Goal: Transaction & Acquisition: Purchase product/service

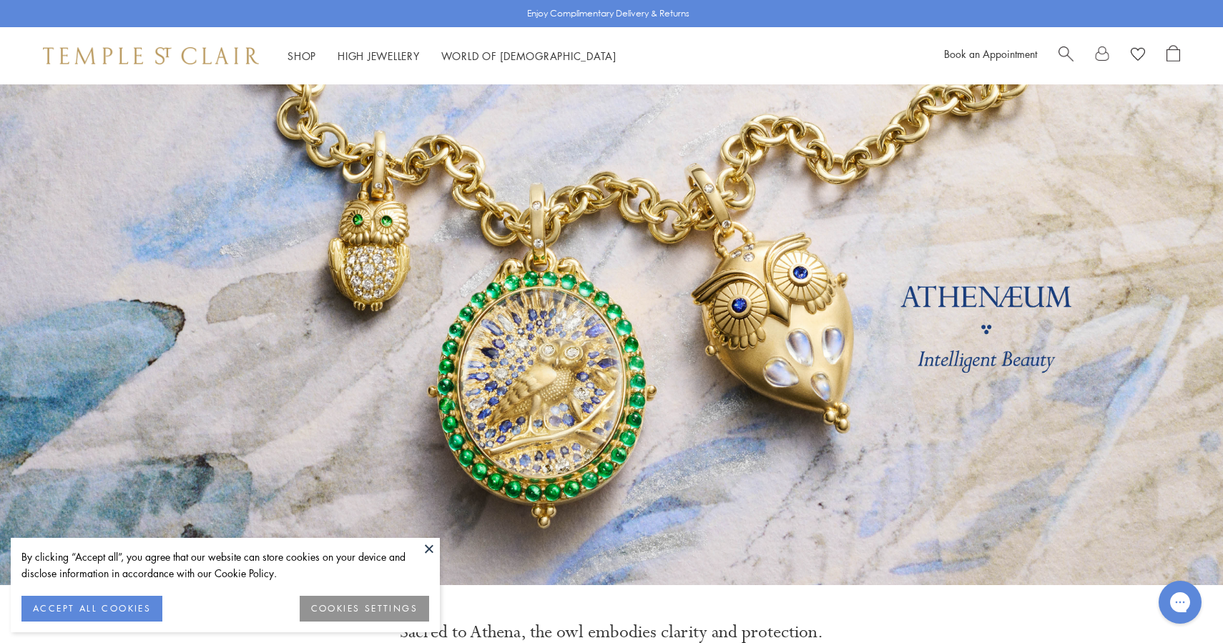
click at [1068, 43] on div "Shop Shop Categories Amulets Pendants & Charms Lockets Chains & Leather Cords E…" at bounding box center [611, 55] width 1223 height 57
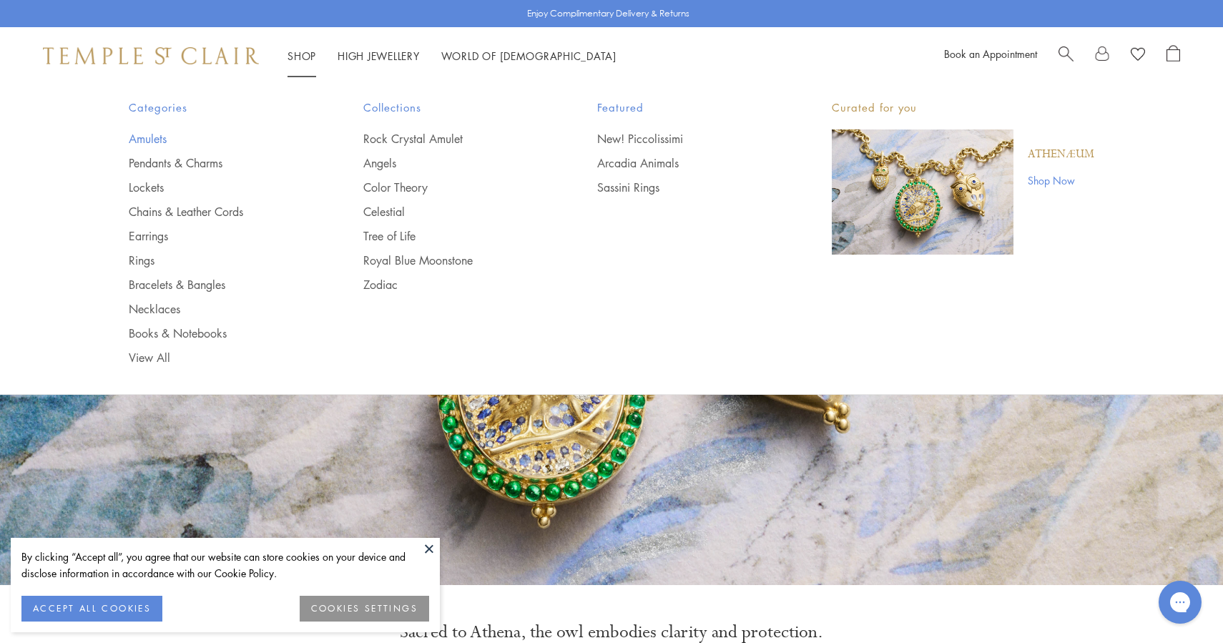
click at [149, 138] on link "Amulets" at bounding box center [217, 139] width 177 height 16
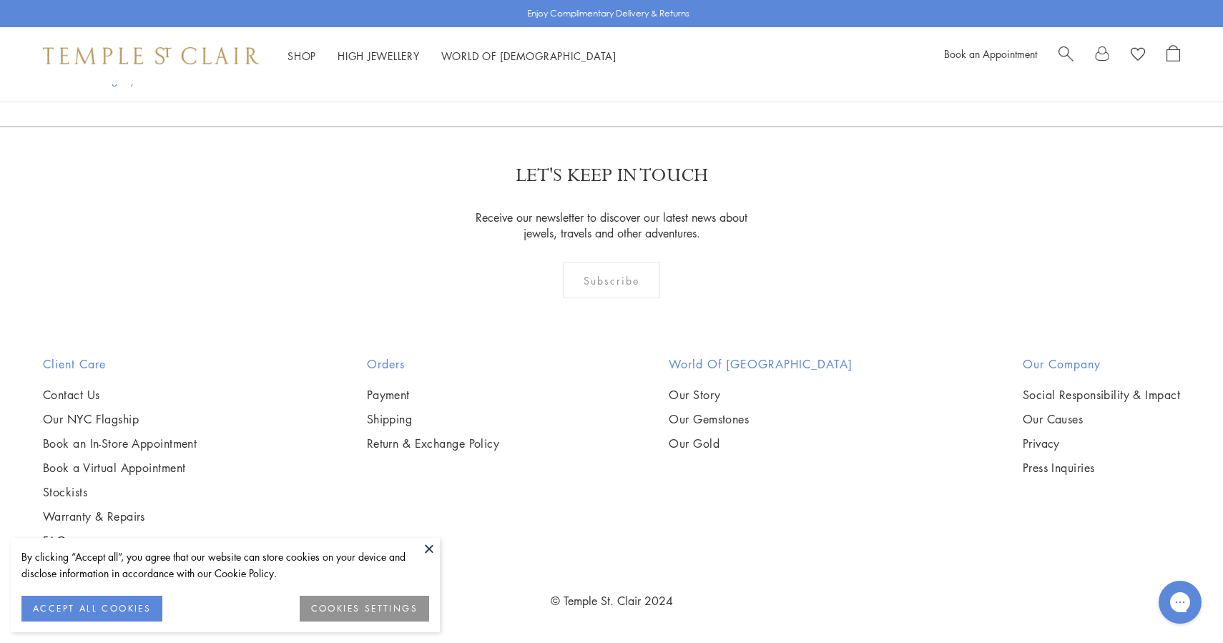
scroll to position [5720, 0]
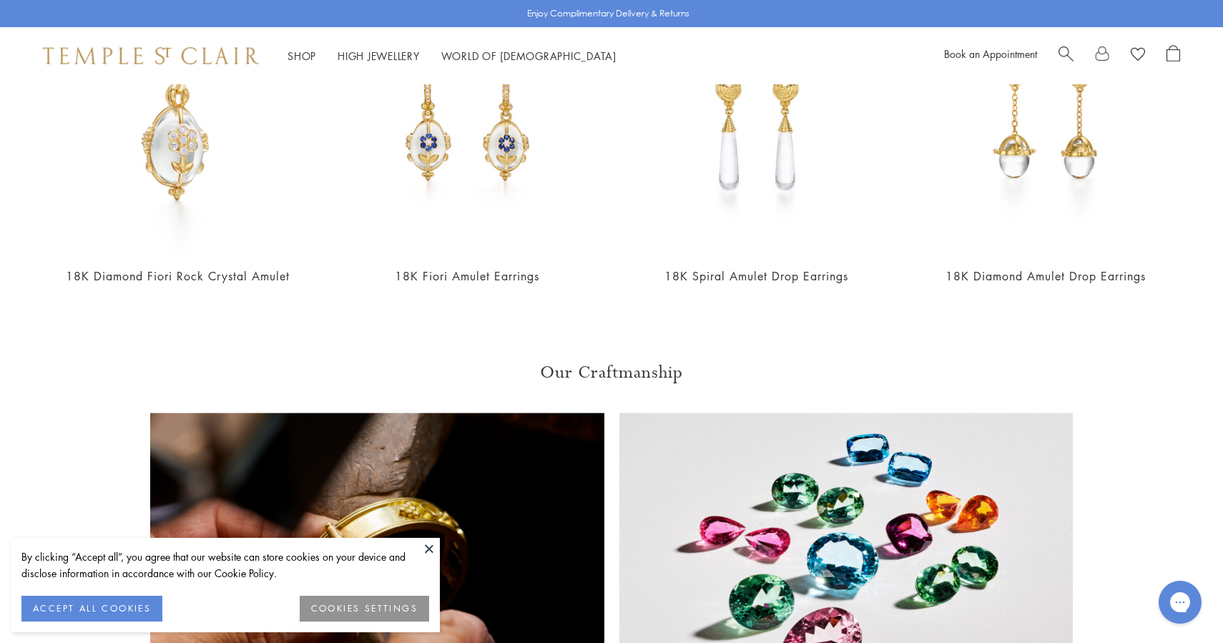
scroll to position [1908, 0]
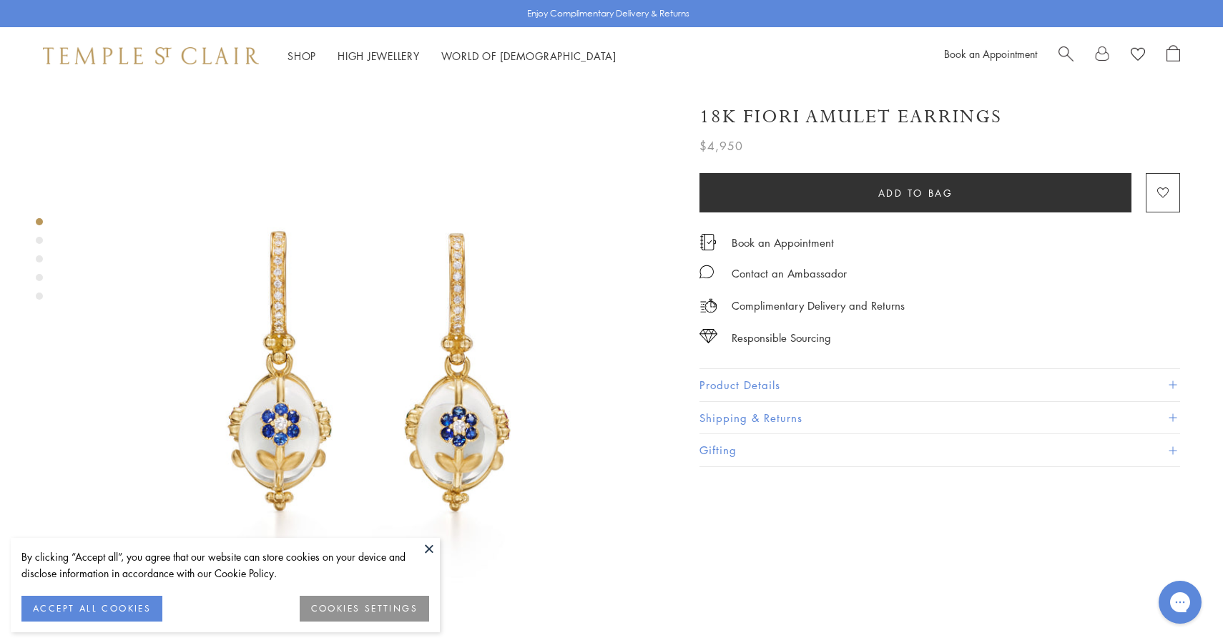
click at [1068, 59] on span "Search" at bounding box center [1065, 52] width 15 height 15
click at [1068, 56] on span "Search" at bounding box center [1065, 52] width 15 height 15
click at [1178, 121] on div at bounding box center [611, 113] width 1151 height 18
click at [1178, 120] on button at bounding box center [1181, 114] width 12 height 14
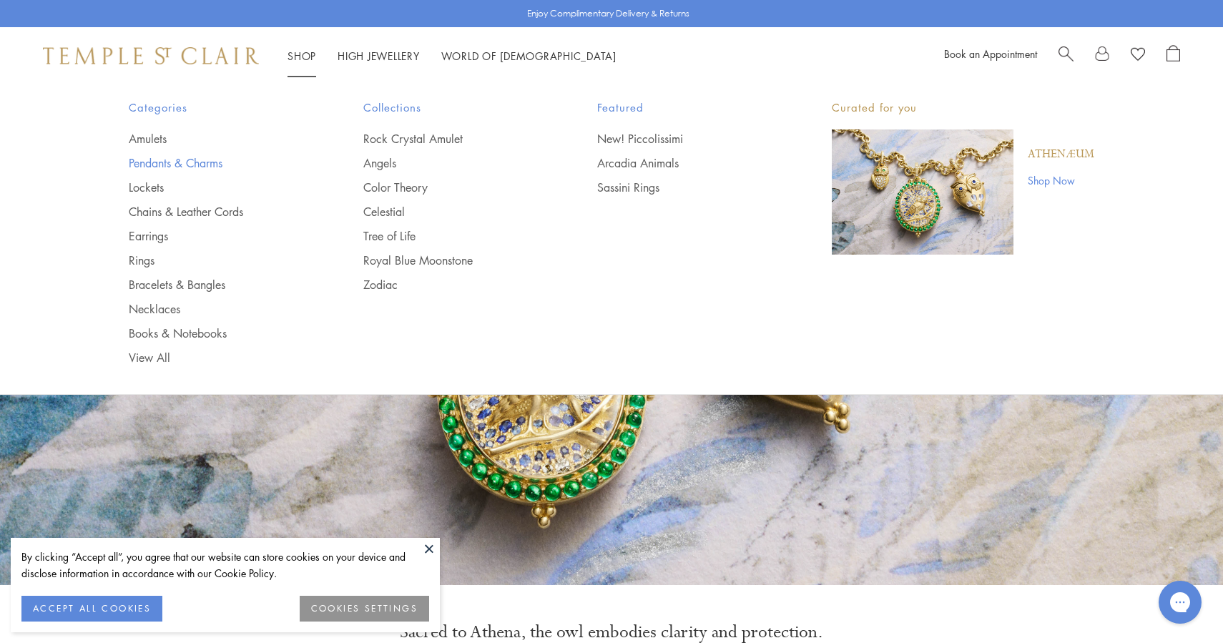
click at [172, 162] on link "Pendants & Charms" at bounding box center [217, 163] width 177 height 16
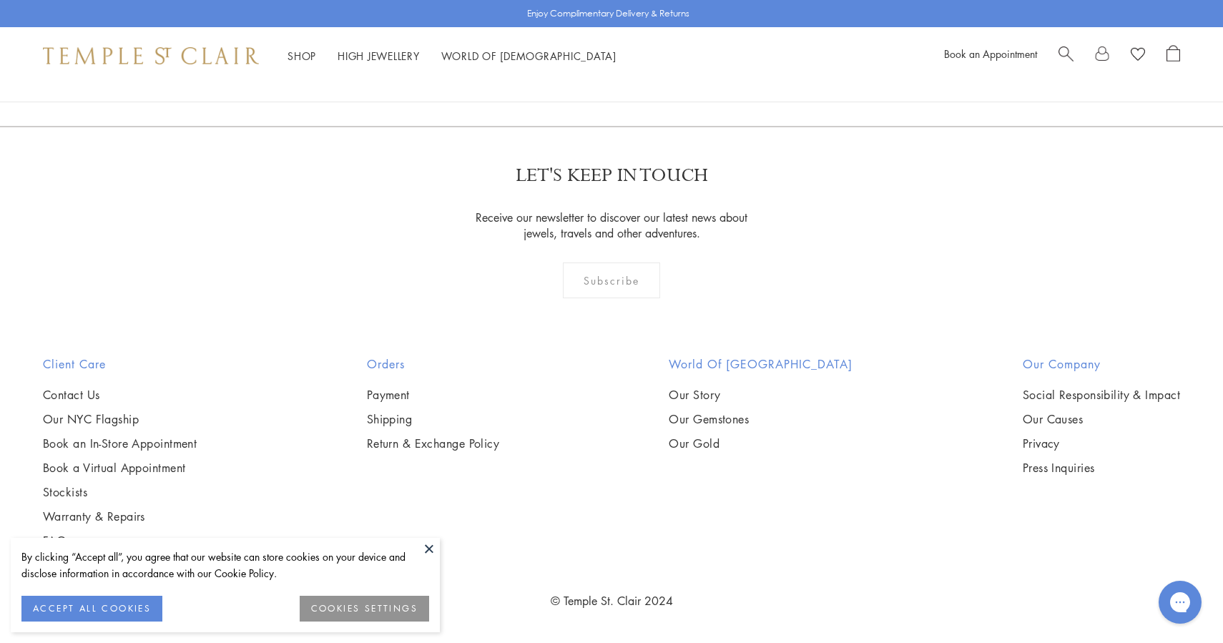
scroll to position [10341, 0]
click at [591, 69] on link "2" at bounding box center [588, 48] width 47 height 39
click at [661, 69] on link "3" at bounding box center [657, 49] width 47 height 39
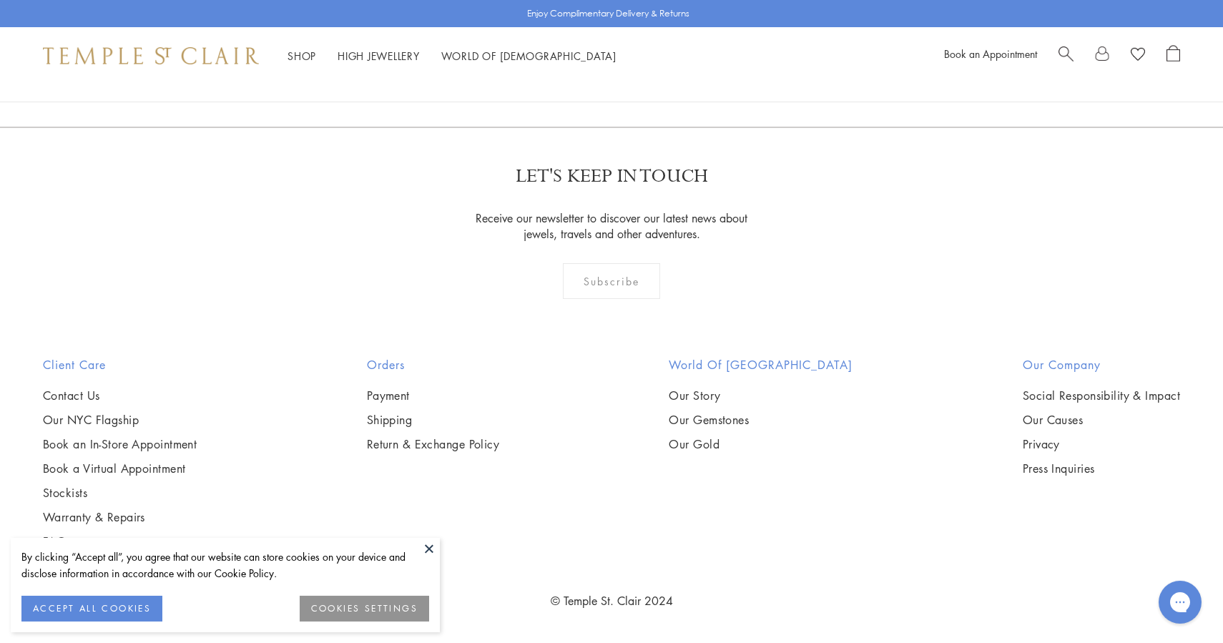
click at [597, 69] on link "1" at bounding box center [586, 49] width 47 height 39
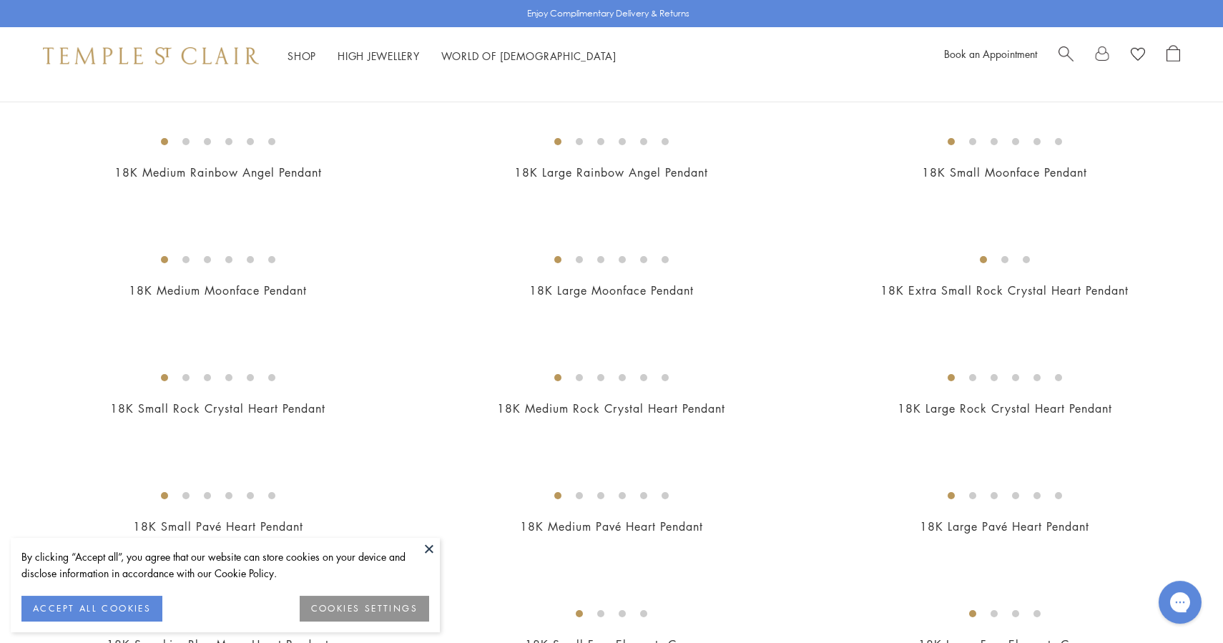
scroll to position [1085, 0]
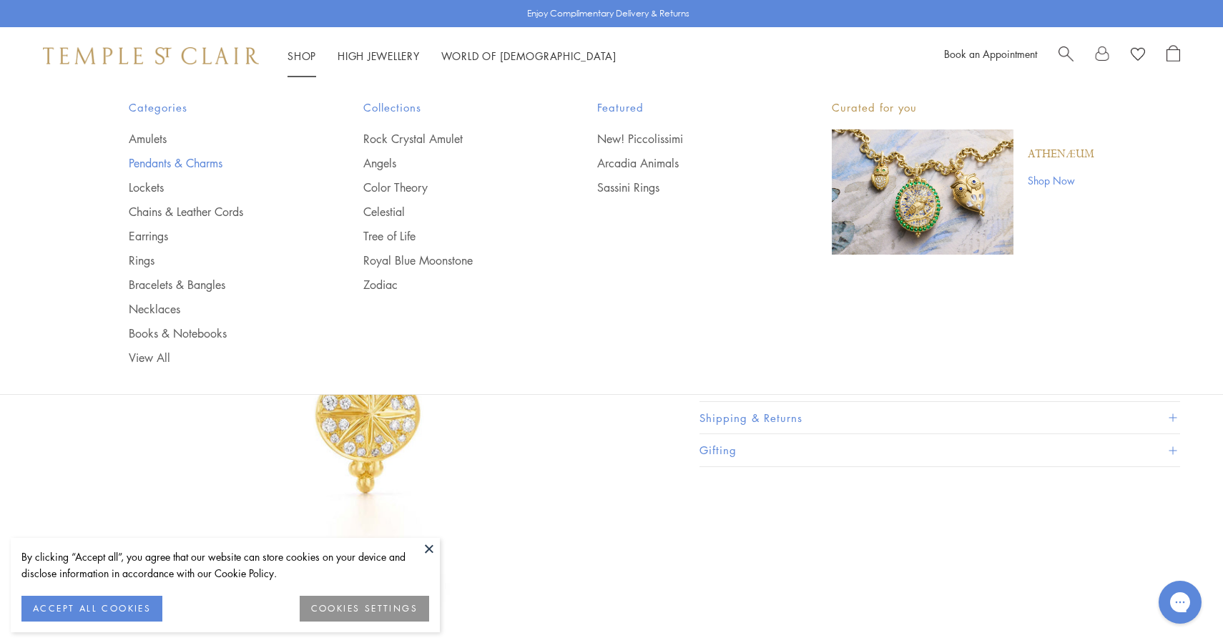
click at [169, 165] on link "Pendants & Charms" at bounding box center [217, 163] width 177 height 16
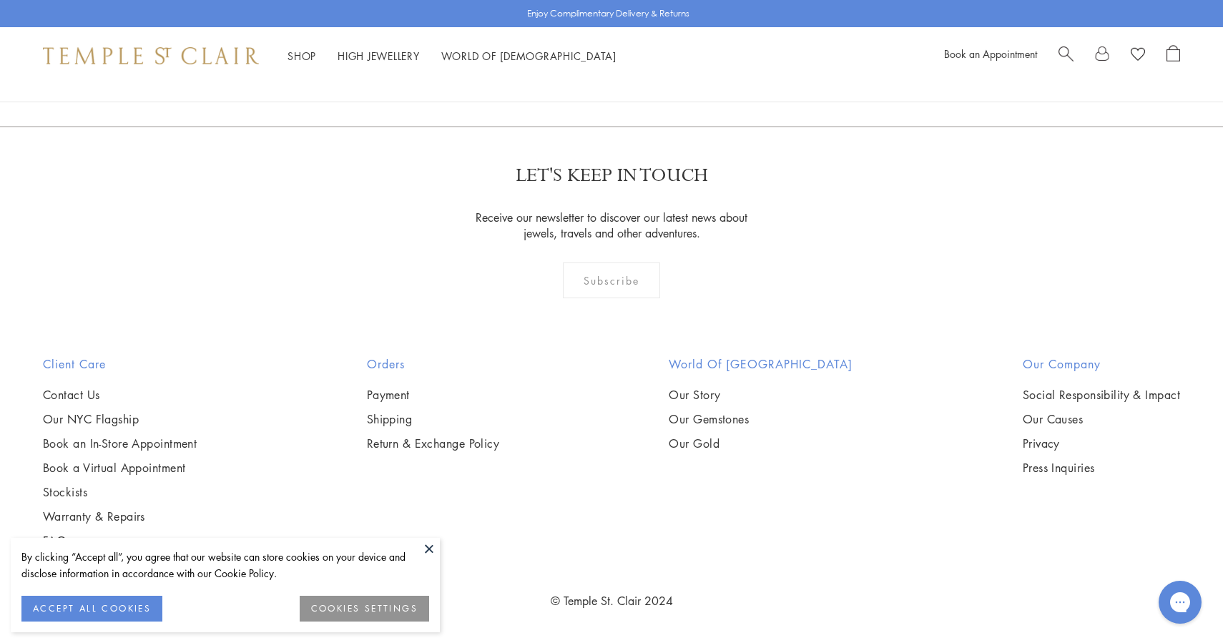
scroll to position [10618, 0]
